Goal: Understand process/instructions: Learn how to perform a task or action

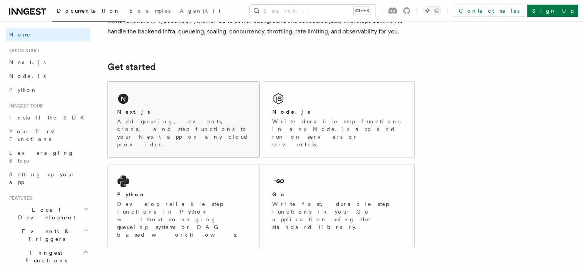
scroll to position [78, 0]
click at [183, 122] on p "Add queueing, events, crons, and step functions to your Next app on any cloud p…" at bounding box center [183, 132] width 133 height 31
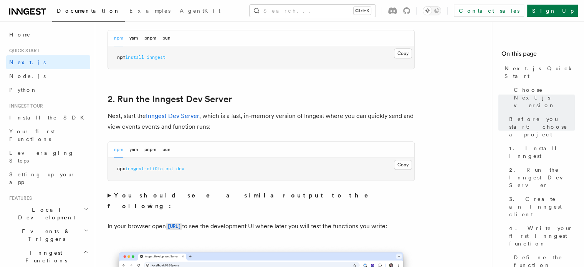
scroll to position [482, 0]
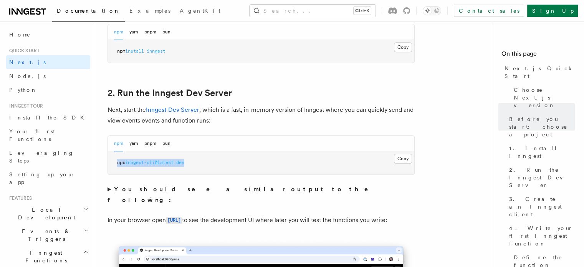
drag, startPoint x: 193, startPoint y: 162, endPoint x: 114, endPoint y: 162, distance: 79.5
click at [114, 162] on pre "npx inngest-cli@latest dev" at bounding box center [261, 162] width 306 height 23
copy span "npx inngest-cli@latest dev"
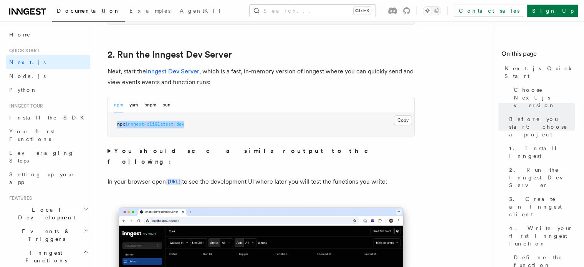
scroll to position [522, 0]
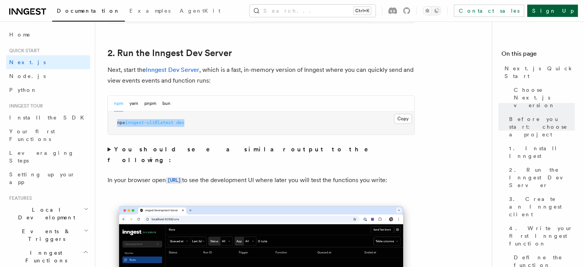
click at [563, 6] on link "Sign Up" at bounding box center [552, 11] width 51 height 12
